Goal: Find specific page/section: Find specific page/section

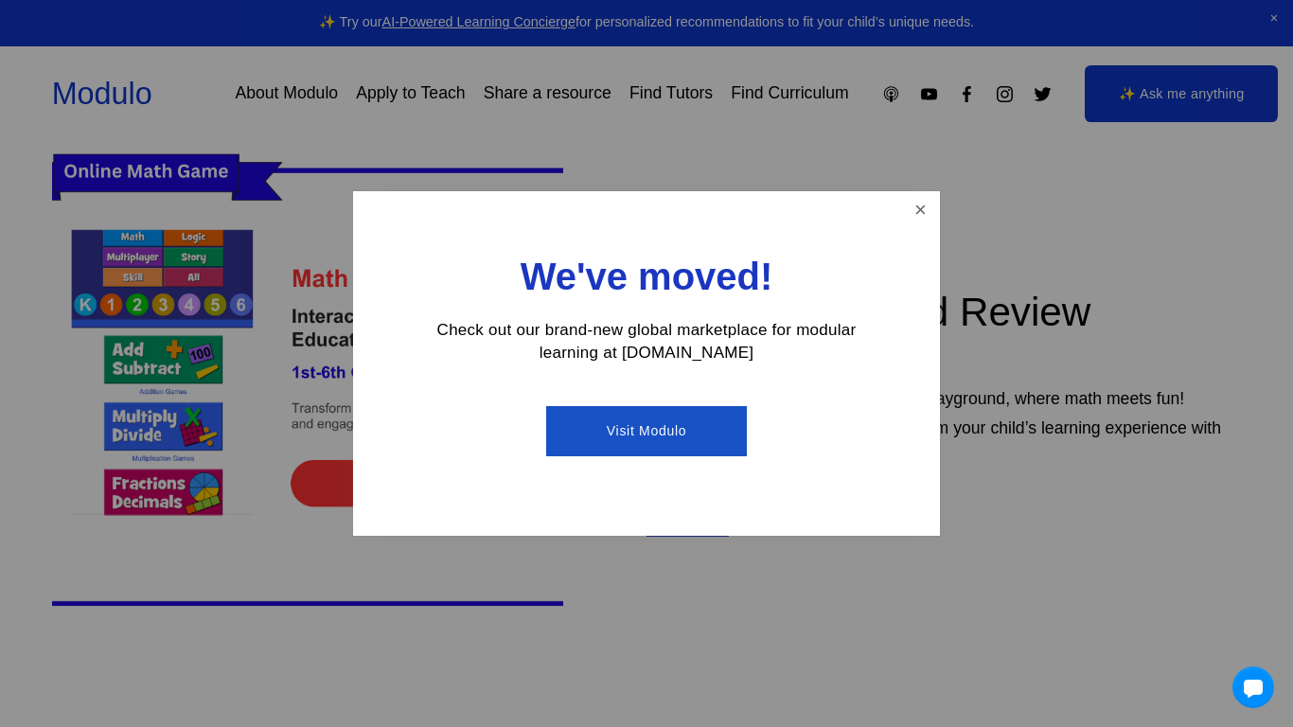
click at [678, 447] on link "Visit Modulo" at bounding box center [646, 431] width 200 height 50
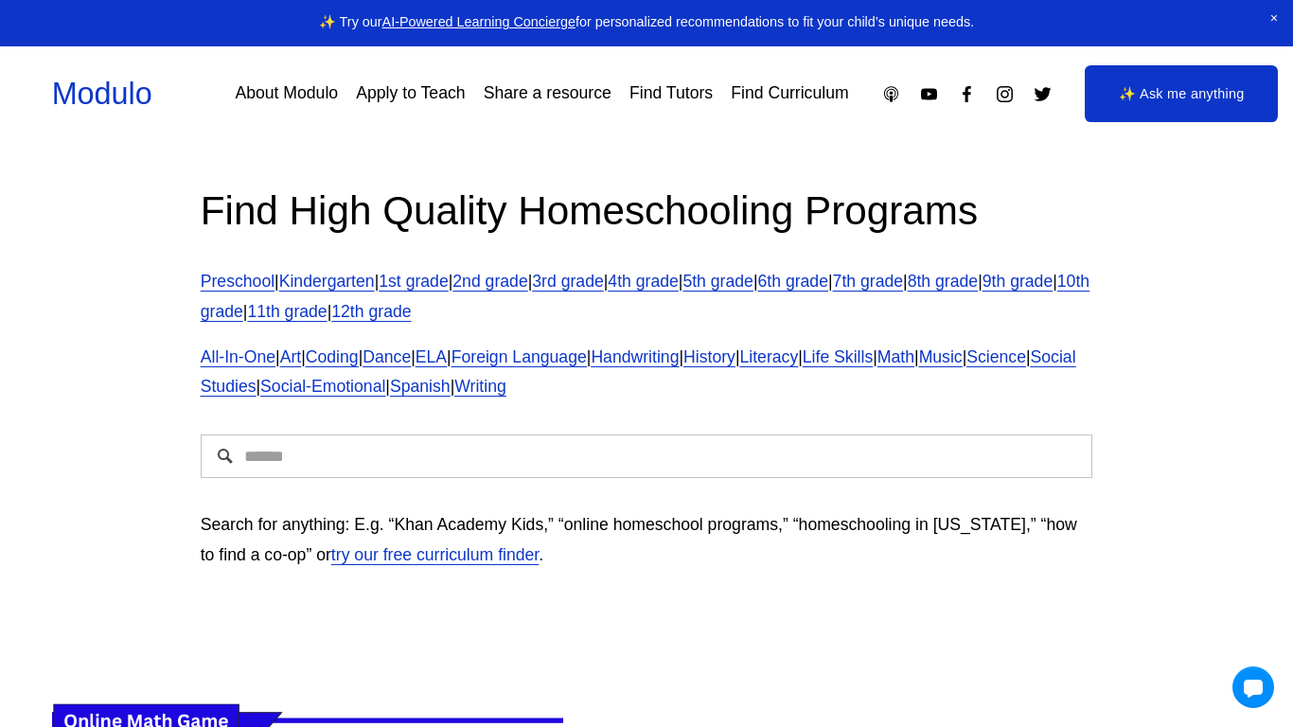
click at [828, 280] on link "6th grade" at bounding box center [793, 281] width 70 height 19
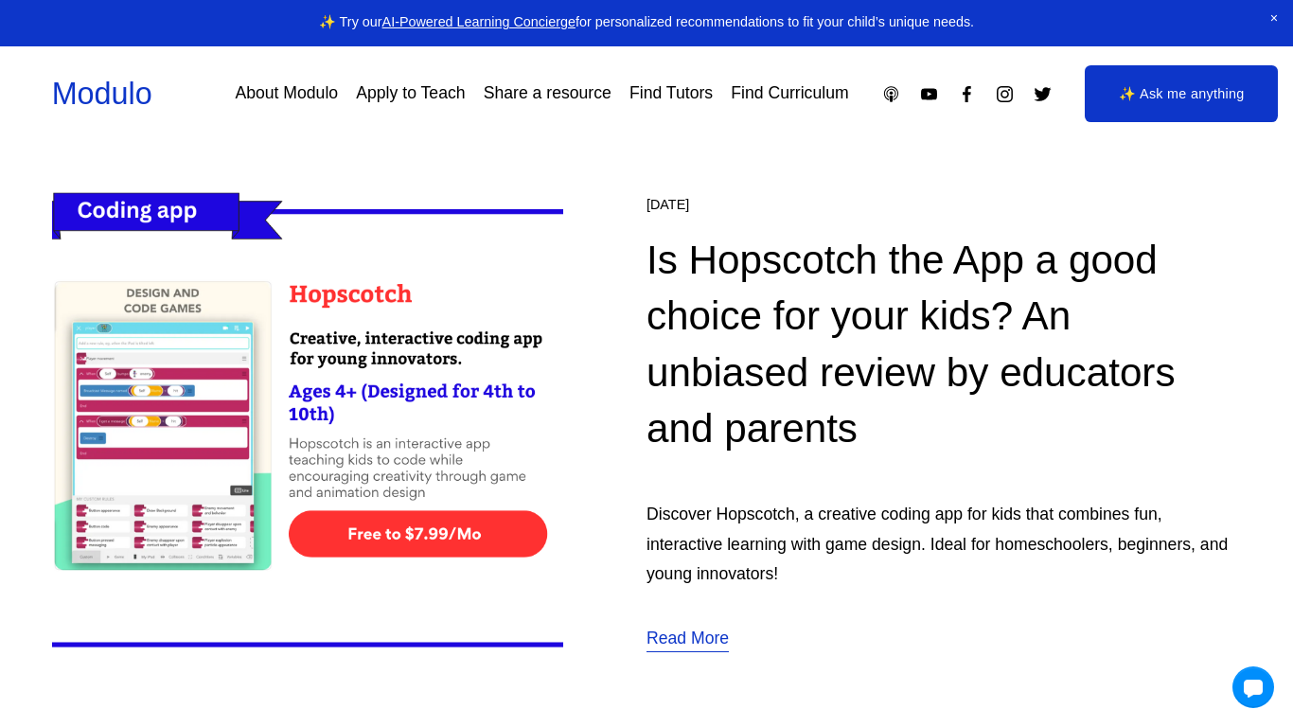
scroll to position [1634, 0]
